Goal: Transaction & Acquisition: Book appointment/travel/reservation

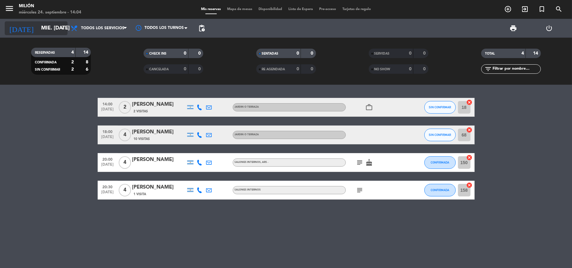
click at [61, 29] on icon "arrow_drop_down" at bounding box center [62, 29] width 8 height 8
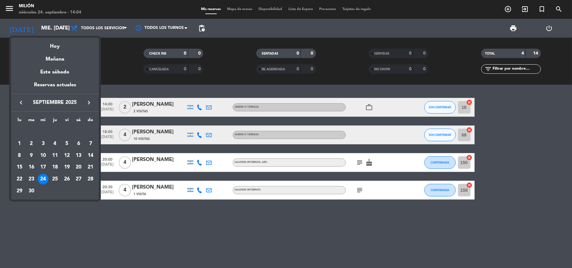
click at [58, 29] on div at bounding box center [286, 134] width 572 height 268
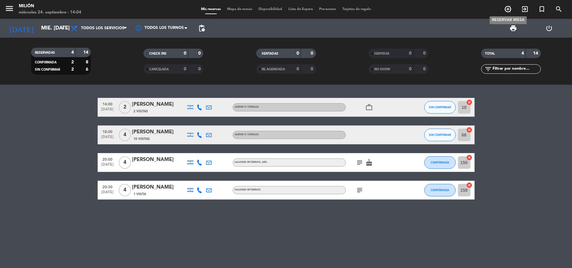
click at [511, 8] on icon "add_circle_outline" at bounding box center [508, 9] width 8 height 8
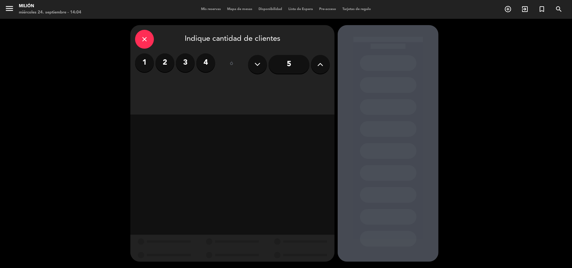
click at [206, 65] on label "4" at bounding box center [205, 62] width 19 height 19
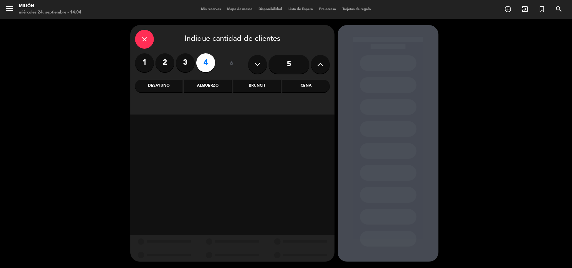
click at [201, 86] on div "Almuerzo" at bounding box center [207, 86] width 47 height 13
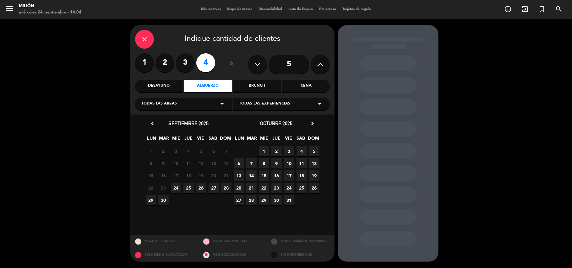
click at [226, 190] on span "28" at bounding box center [226, 188] width 10 height 10
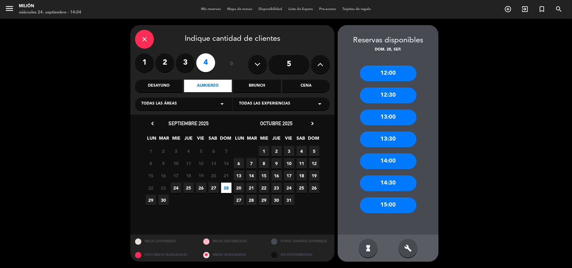
click at [400, 141] on div "13:30" at bounding box center [388, 140] width 57 height 16
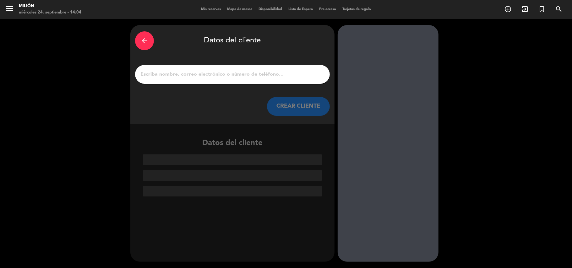
click at [154, 73] on input "1" at bounding box center [232, 74] width 185 height 9
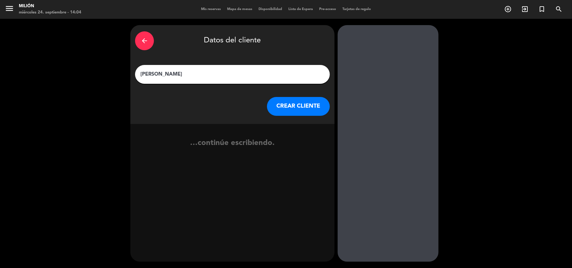
type input "[PERSON_NAME]"
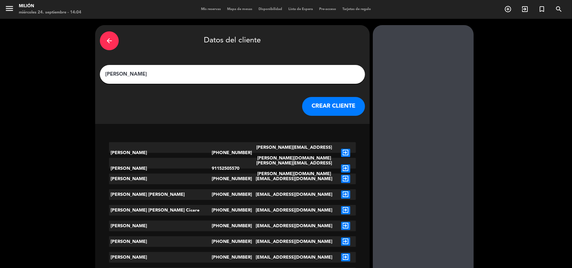
click at [302, 102] on button "CREAR CLIENTE" at bounding box center [333, 106] width 63 height 19
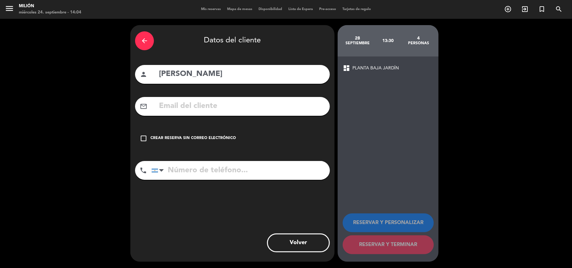
click at [184, 106] on input "text" at bounding box center [241, 106] width 167 height 13
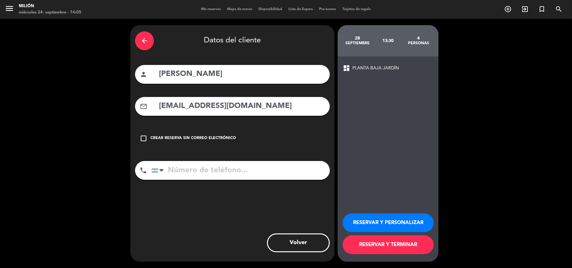
type input "[EMAIL_ADDRESS][DOMAIN_NAME]"
click at [179, 170] on input "tel" at bounding box center [240, 170] width 178 height 19
type input "1131959589"
click at [395, 248] on button "RESERVAR Y TERMINAR" at bounding box center [388, 245] width 91 height 19
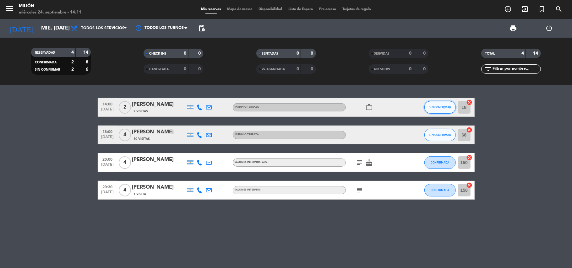
click at [445, 109] on span "SIN CONFIRMAR" at bounding box center [440, 107] width 22 height 3
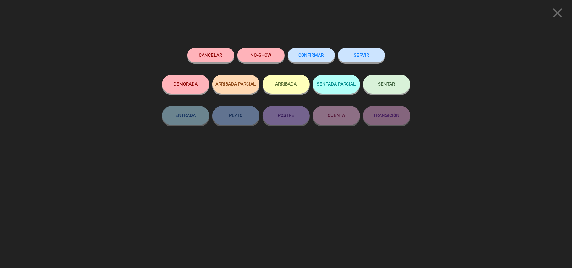
click at [389, 87] on span "SENTAR" at bounding box center [386, 83] width 17 height 5
